Goal: Navigation & Orientation: Find specific page/section

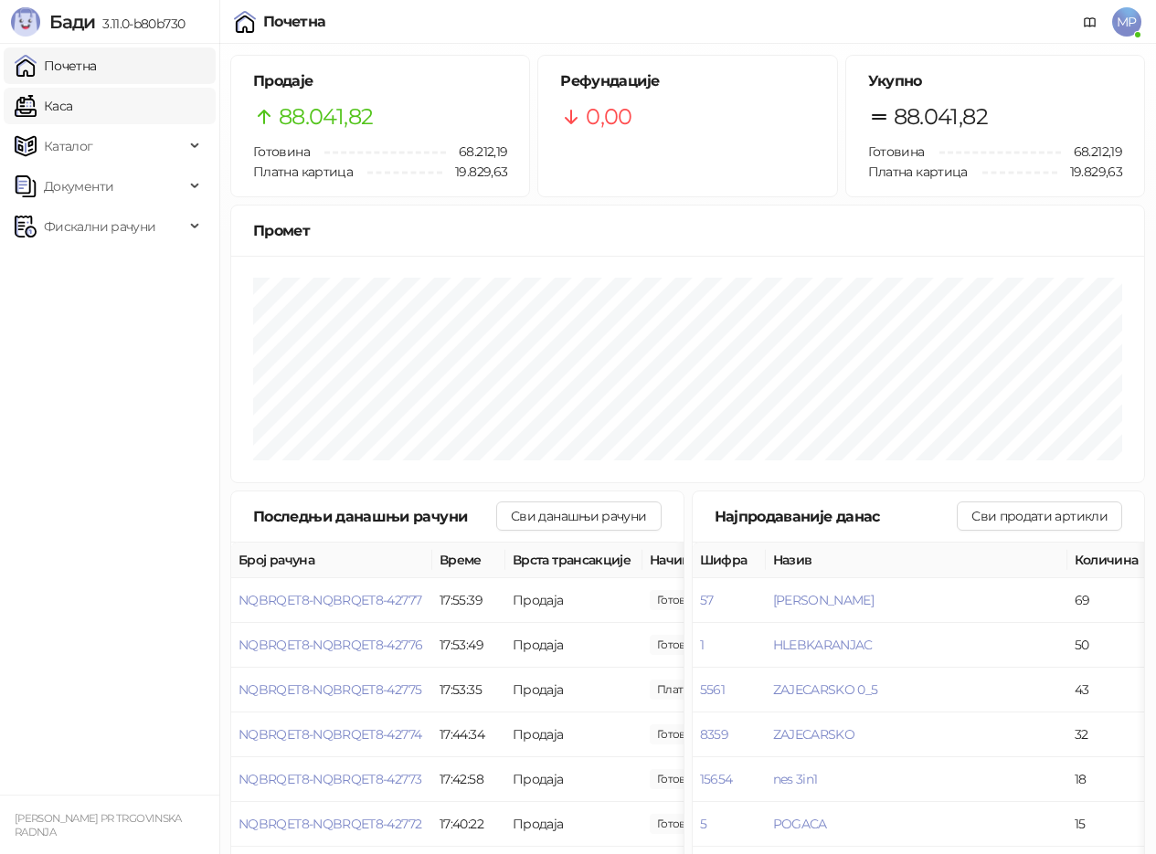
click at [62, 106] on link "Каса" at bounding box center [44, 106] width 58 height 37
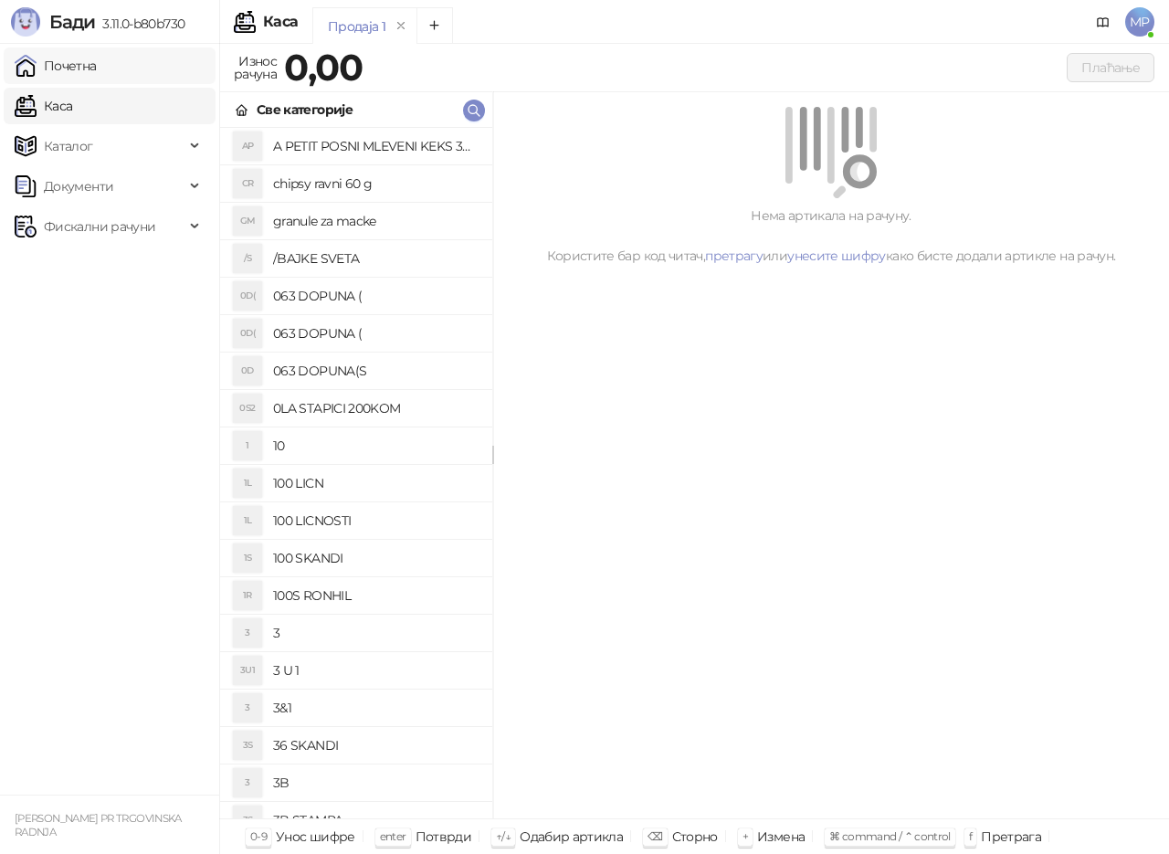
click at [74, 66] on link "Почетна" at bounding box center [56, 66] width 82 height 37
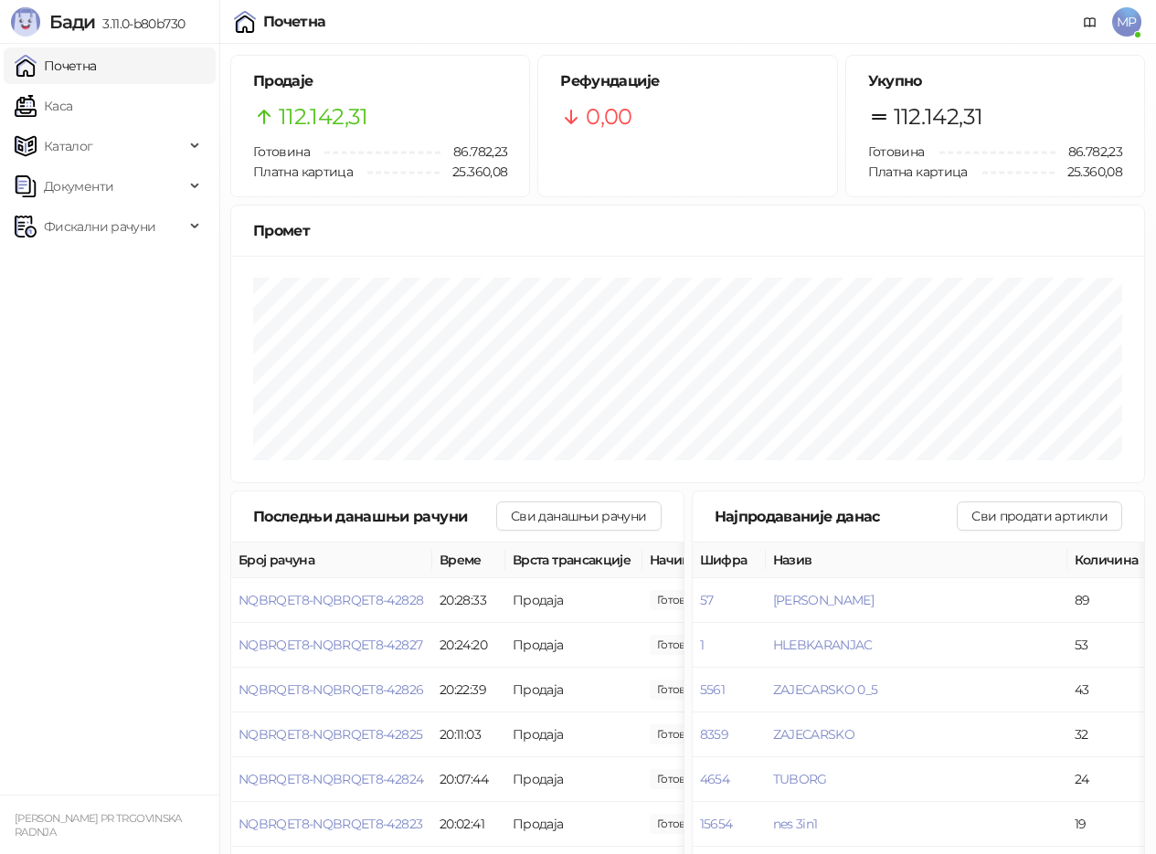
click at [78, 65] on link "Почетна" at bounding box center [56, 66] width 82 height 37
click at [82, 62] on link "Почетна" at bounding box center [56, 66] width 82 height 37
click at [59, 107] on link "Каса" at bounding box center [44, 106] width 58 height 37
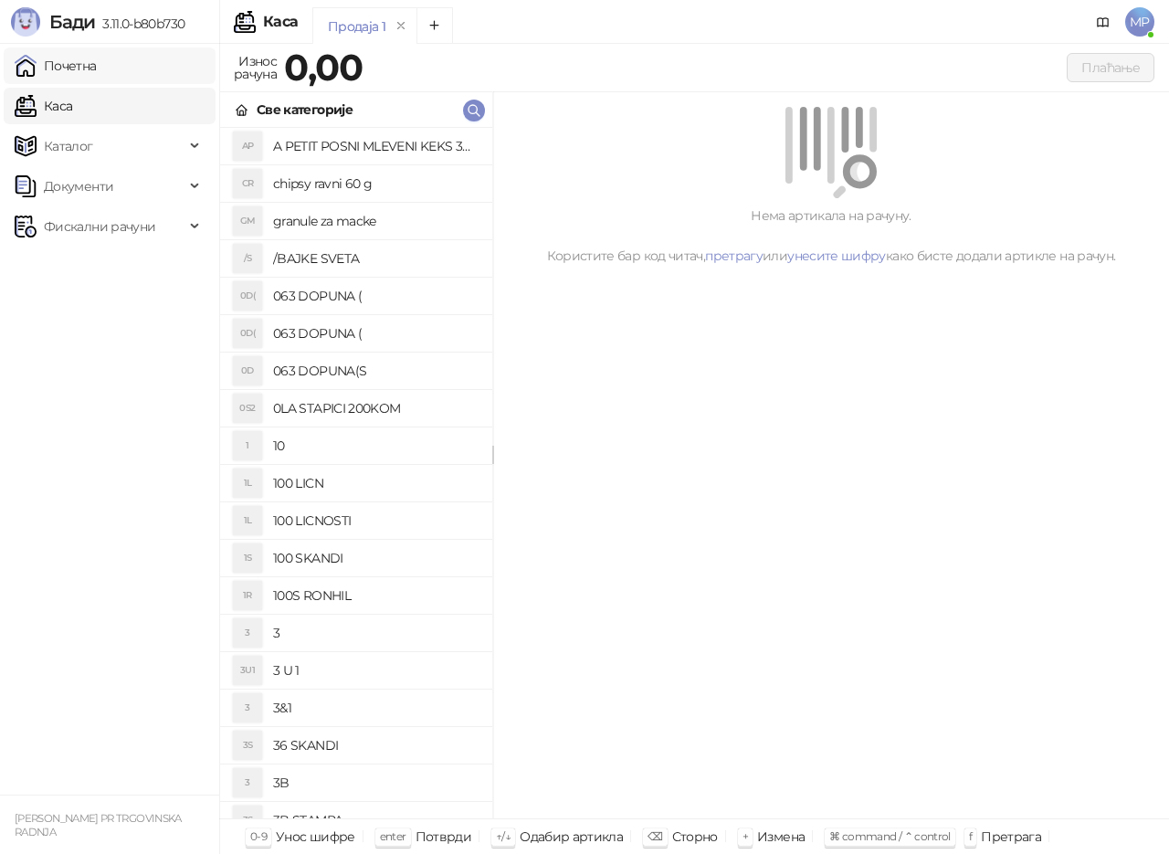
click at [83, 66] on link "Почетна" at bounding box center [56, 66] width 82 height 37
